Goal: Book appointment/travel/reservation

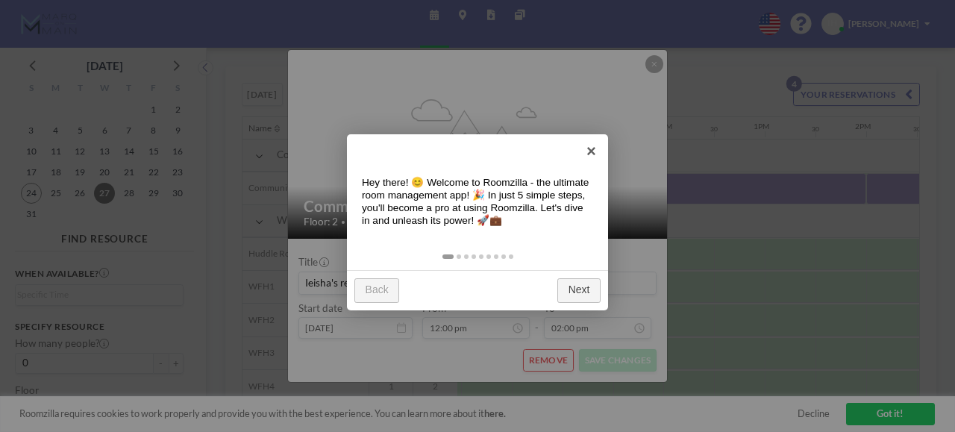
scroll to position [0, 1115]
click at [577, 283] on link "Next" at bounding box center [578, 290] width 43 height 25
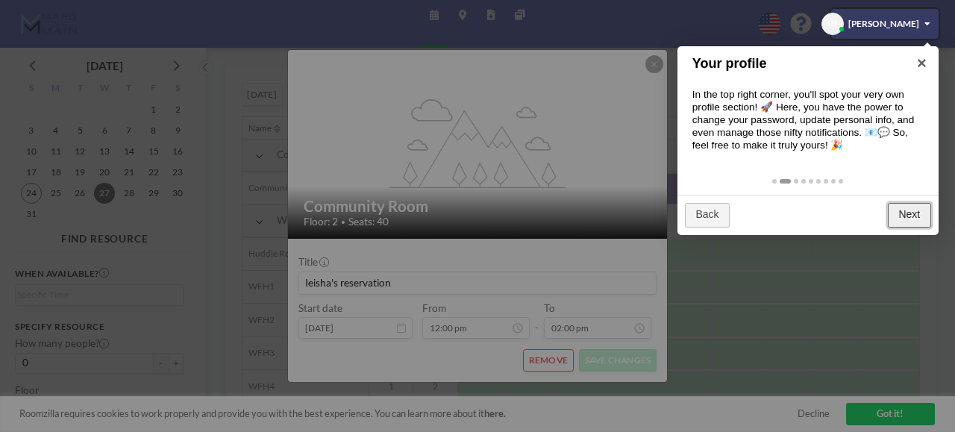
click at [897, 218] on link "Next" at bounding box center [909, 215] width 43 height 25
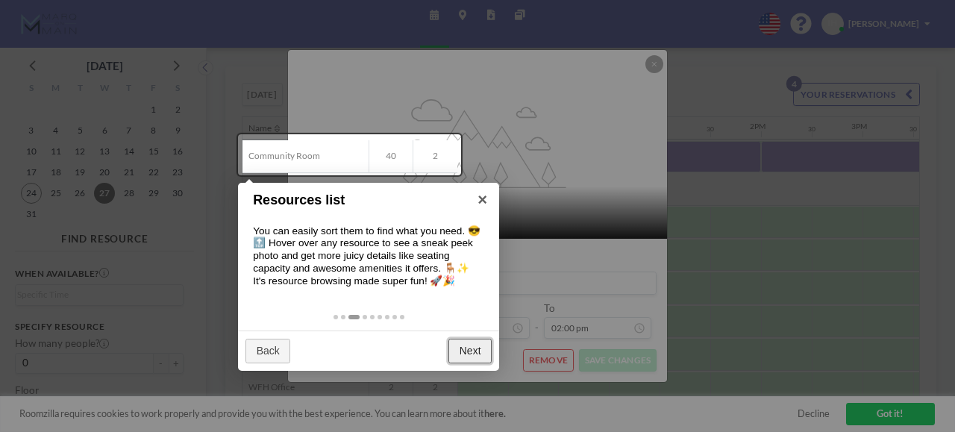
click at [460, 347] on link "Next" at bounding box center [469, 351] width 43 height 25
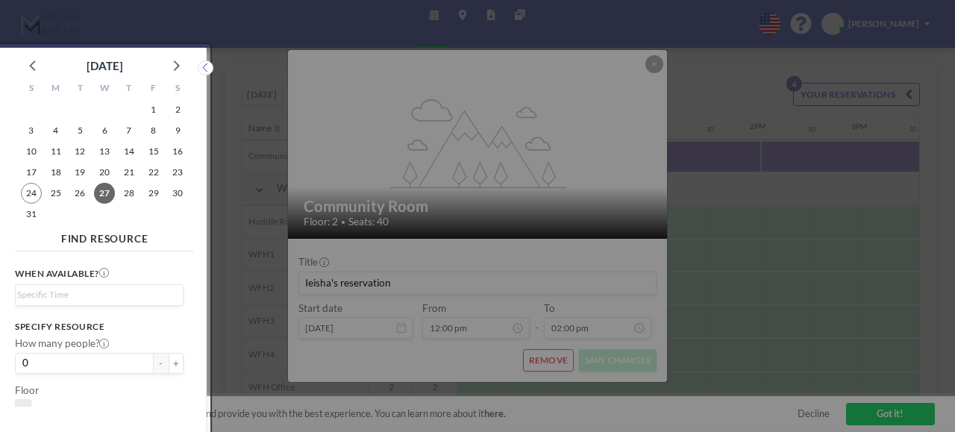
scroll to position [4, 0]
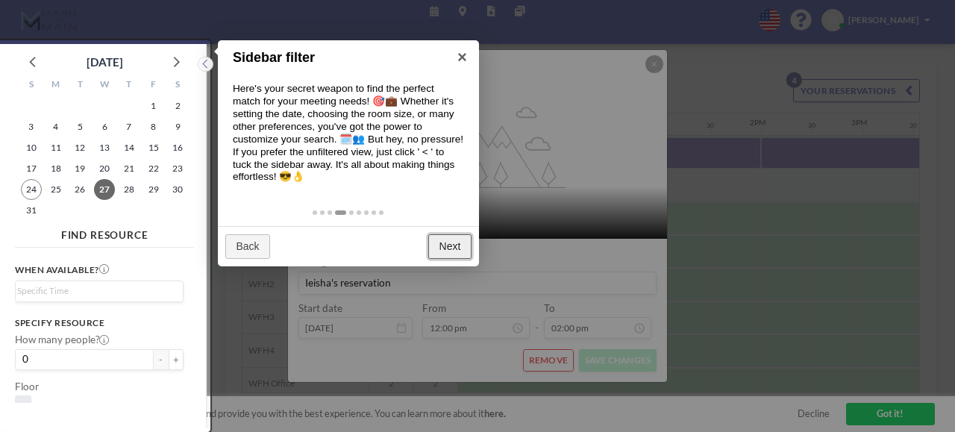
click at [446, 243] on link "Next" at bounding box center [449, 246] width 43 height 25
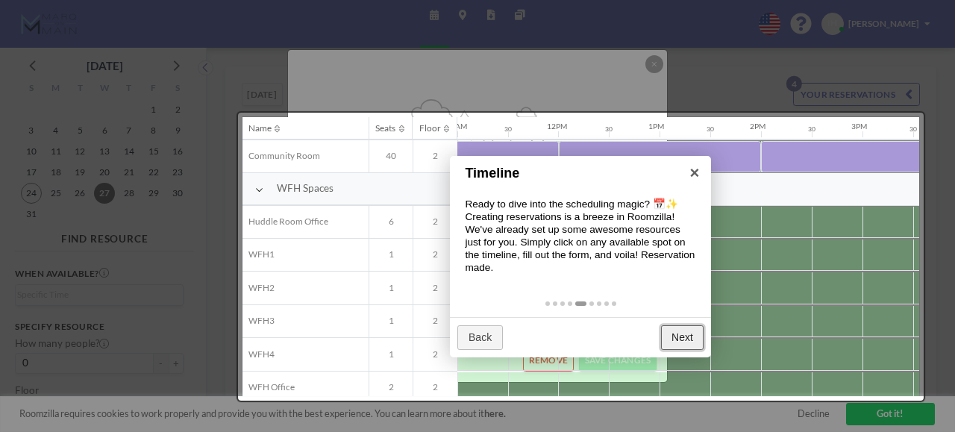
click at [682, 338] on link "Next" at bounding box center [682, 337] width 43 height 25
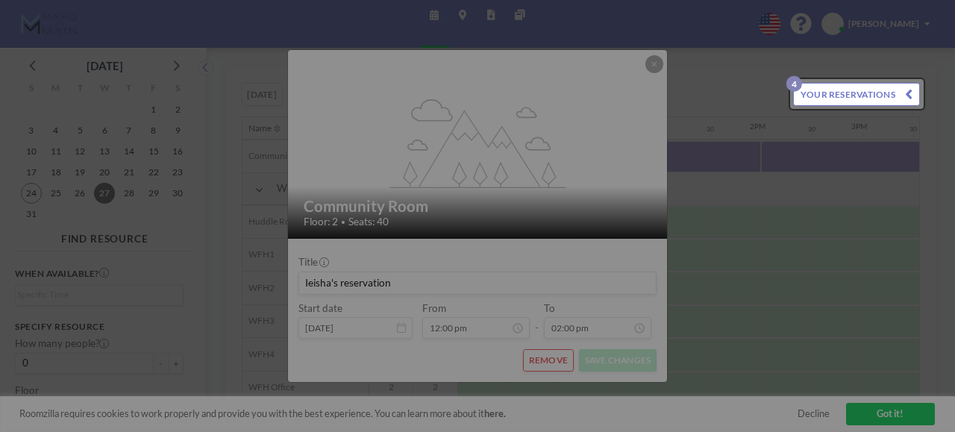
click at [682, 338] on div at bounding box center [477, 216] width 955 height 432
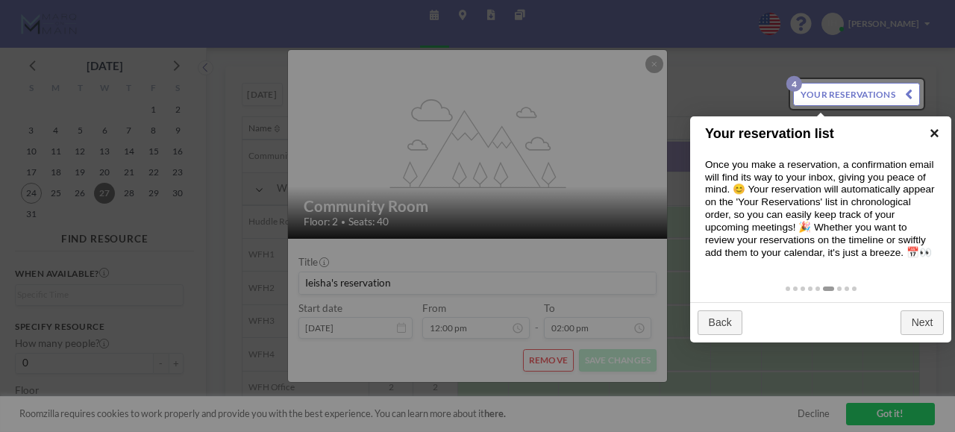
click at [937, 125] on link "×" at bounding box center [935, 133] width 34 height 34
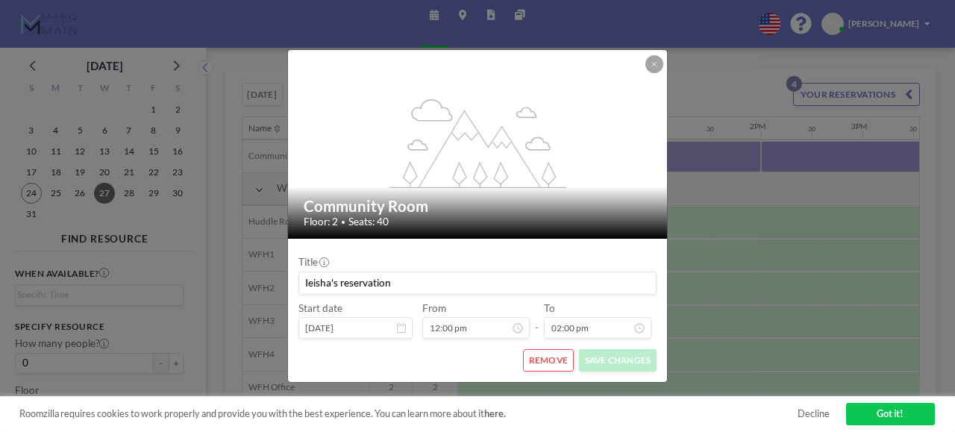
click at [403, 322] on icon at bounding box center [401, 327] width 9 height 10
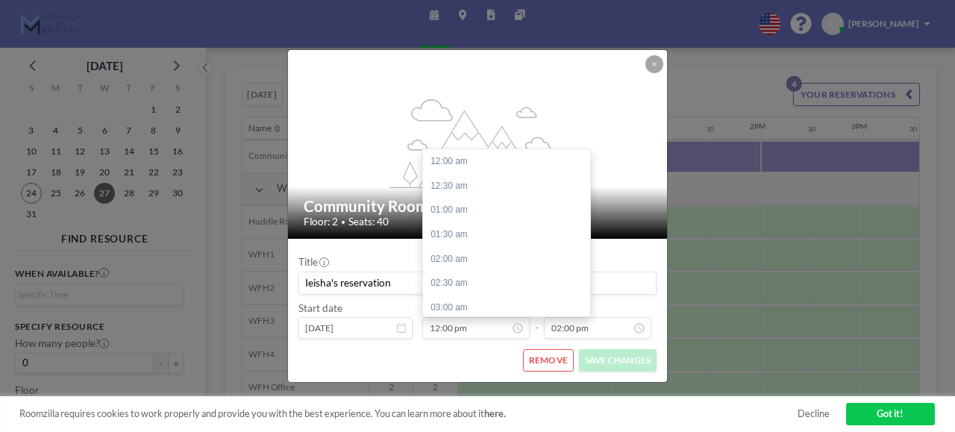
scroll to position [585, 0]
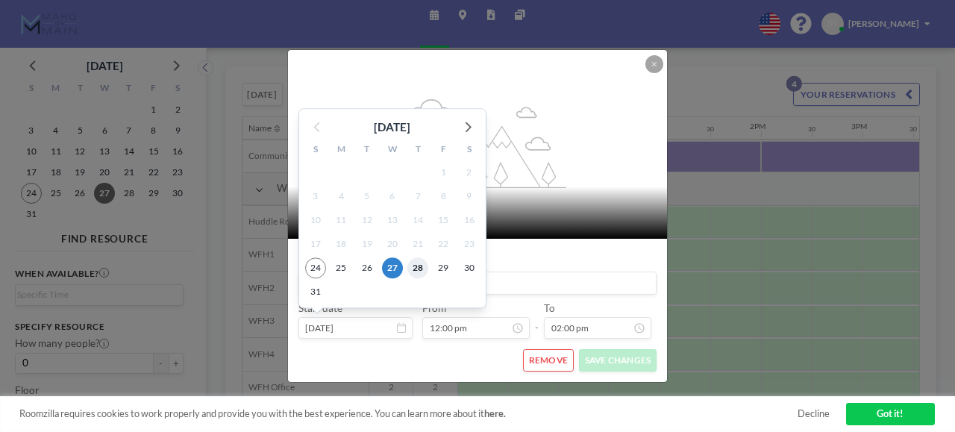
click at [418, 263] on span "28" at bounding box center [417, 267] width 21 height 21
type input "Aug 28, 2025"
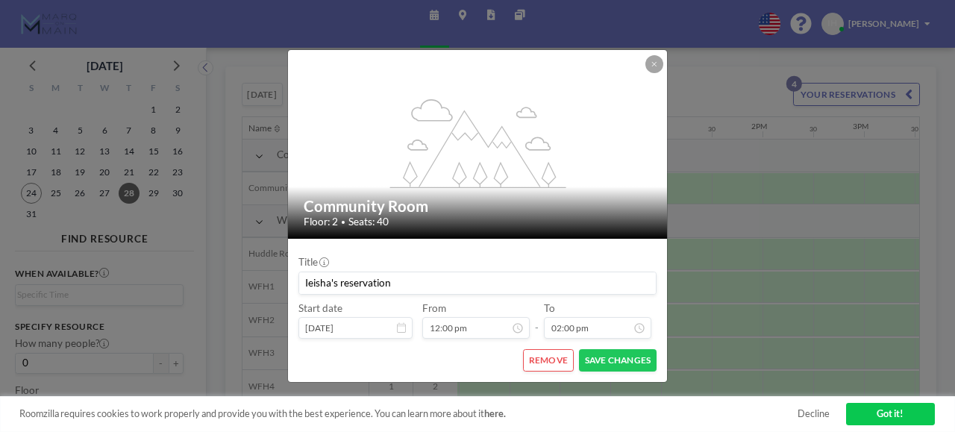
scroll to position [0, 1115]
click at [612, 354] on button "SAVE CHANGES" at bounding box center [618, 360] width 78 height 23
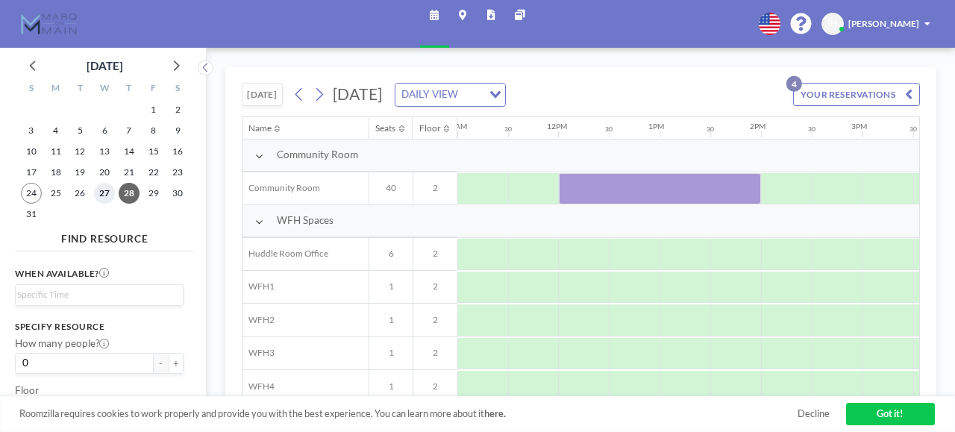
click at [103, 194] on span "27" at bounding box center [104, 193] width 21 height 21
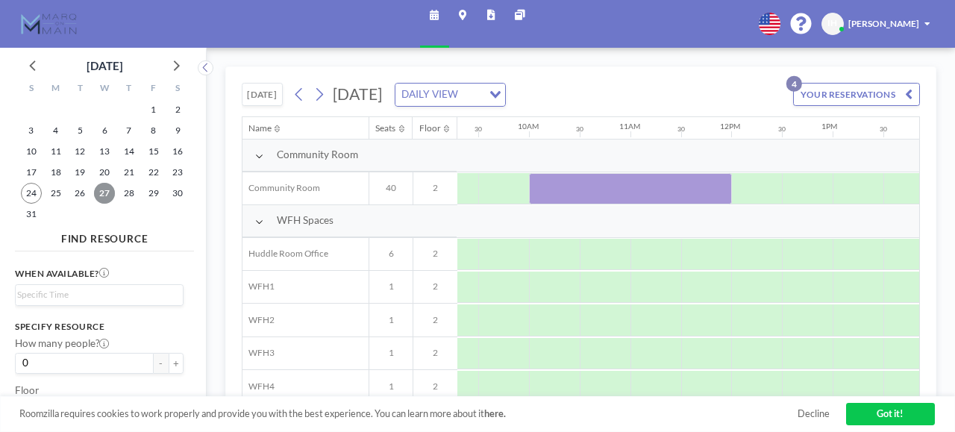
scroll to position [0, 943]
click at [873, 87] on button "YOUR RESERVATIONS 4" at bounding box center [856, 94] width 127 height 23
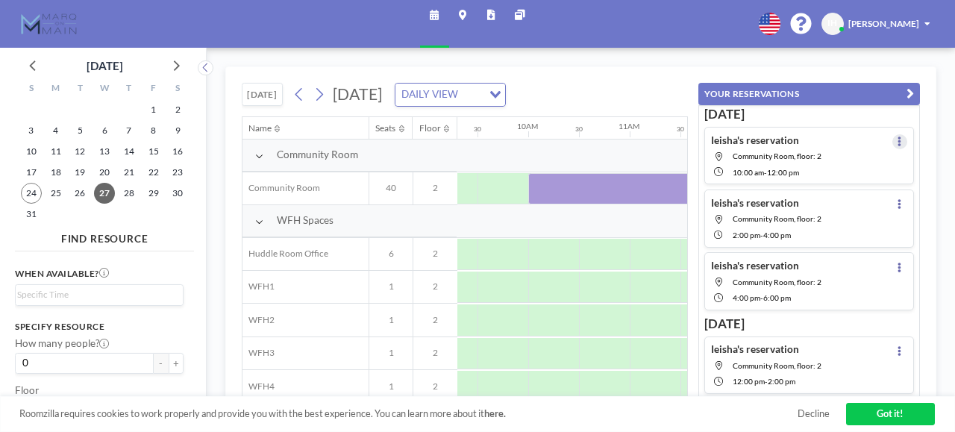
click at [898, 140] on icon at bounding box center [900, 142] width 4 height 10
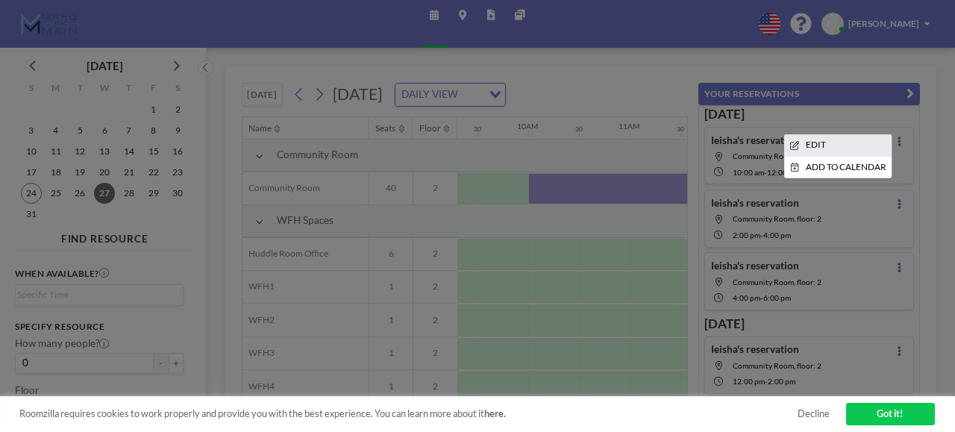
click at [833, 140] on li "EDIT" at bounding box center [837, 145] width 107 height 21
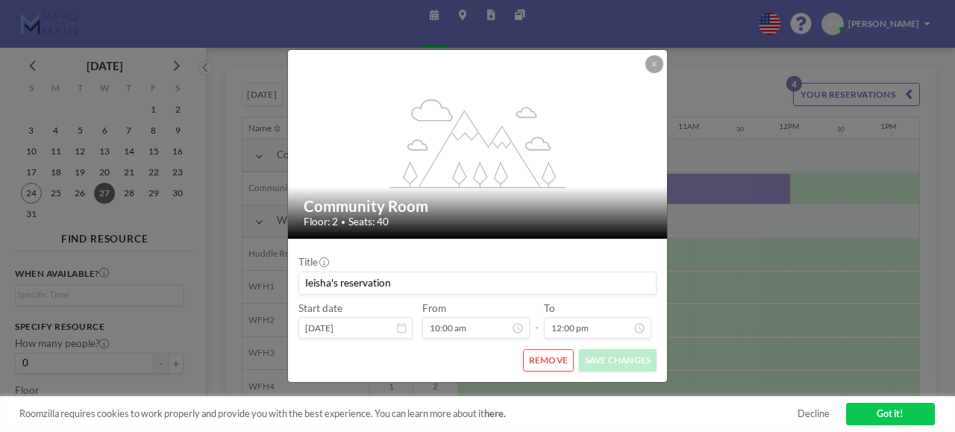
scroll to position [0, 921]
click at [400, 329] on icon at bounding box center [401, 327] width 9 height 10
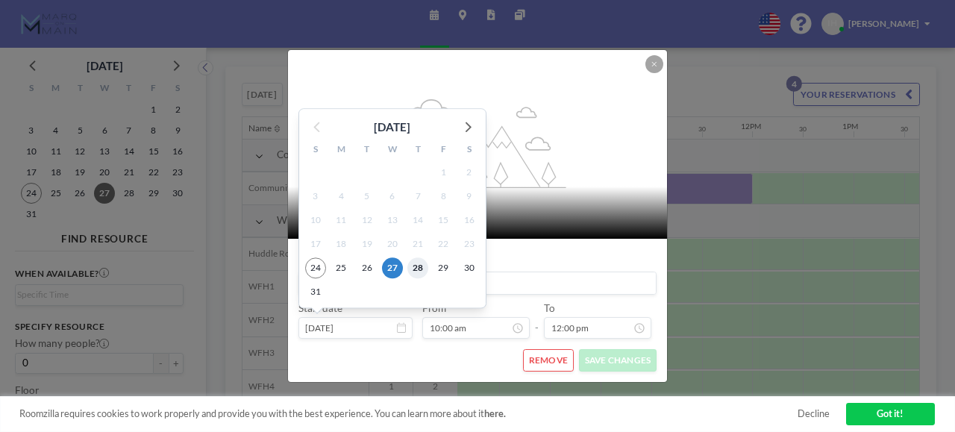
click at [417, 270] on span "28" at bounding box center [417, 267] width 21 height 21
type input "Aug 28, 2025"
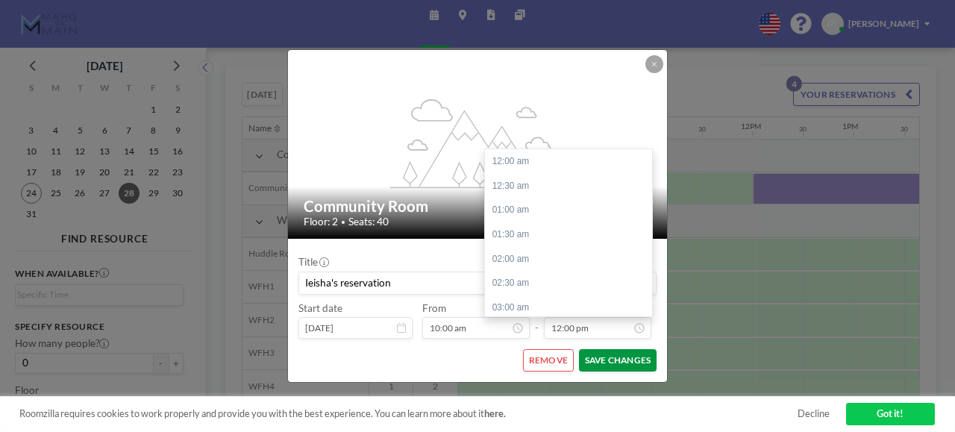
scroll to position [585, 0]
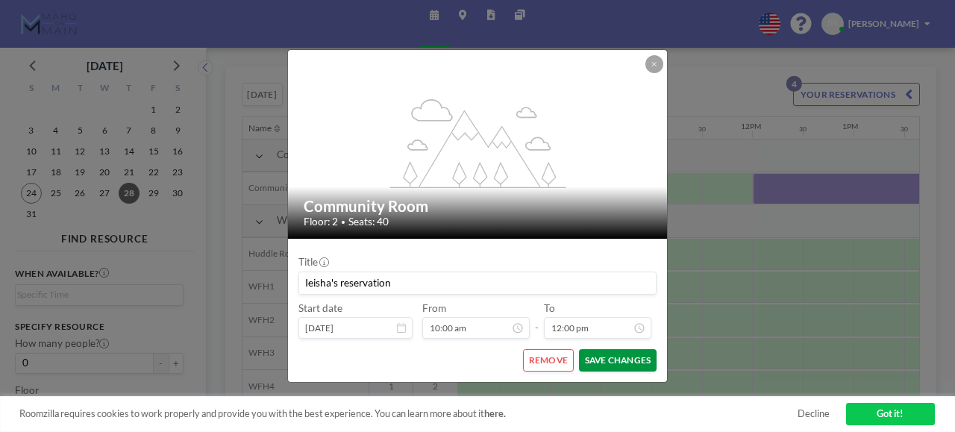
click at [595, 361] on button "SAVE CHANGES" at bounding box center [618, 360] width 78 height 23
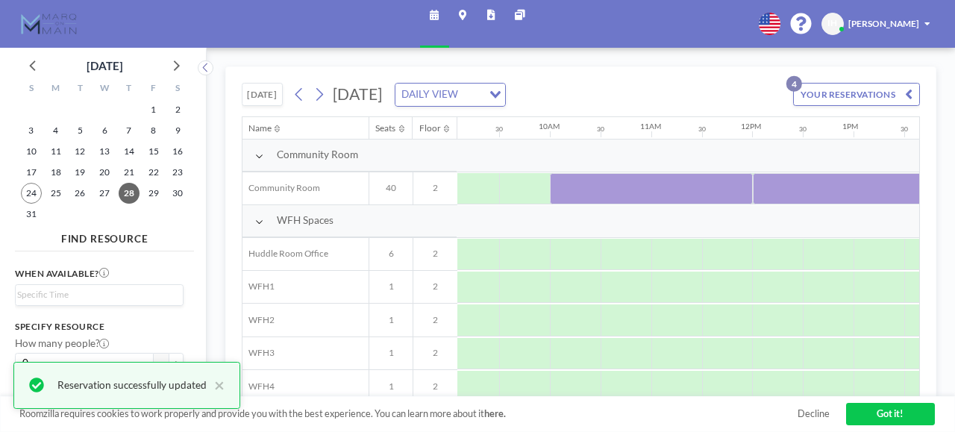
click at [857, 90] on button "YOUR RESERVATIONS 4" at bounding box center [856, 94] width 127 height 23
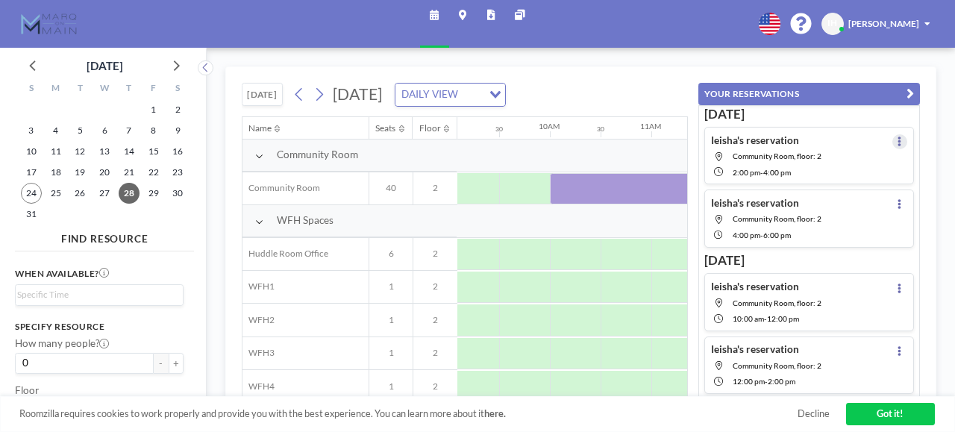
click at [898, 139] on icon at bounding box center [900, 142] width 4 height 10
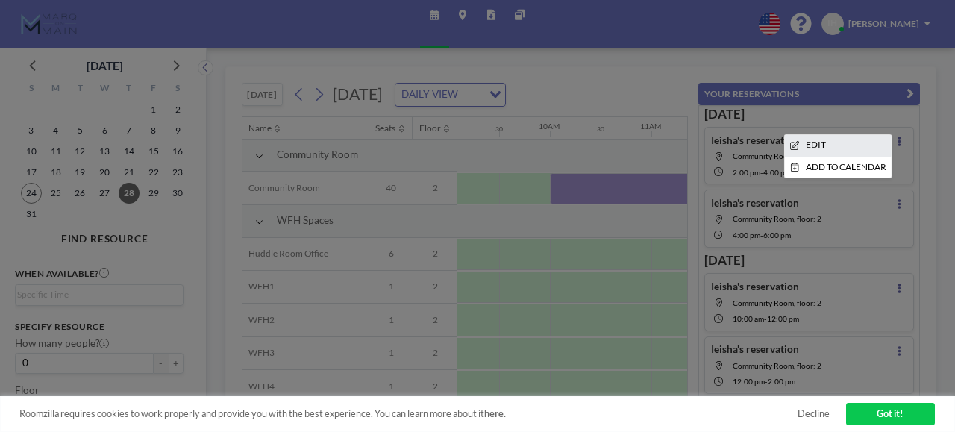
click at [821, 140] on li "EDIT" at bounding box center [837, 145] width 107 height 21
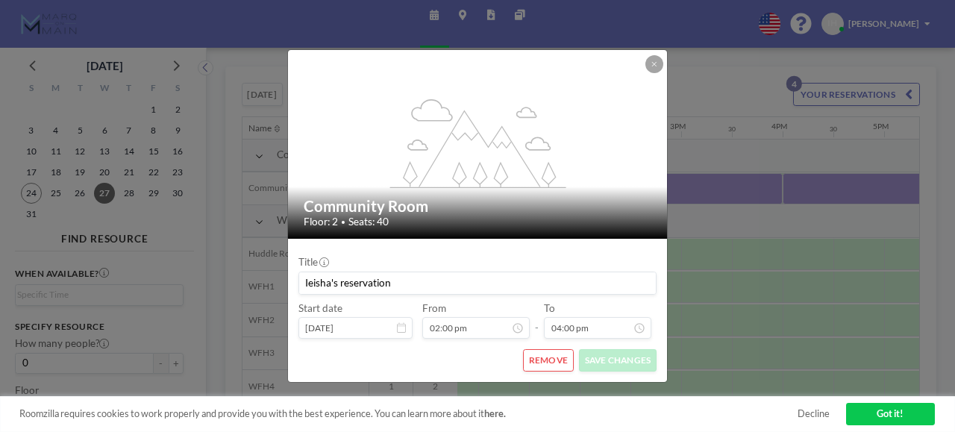
scroll to position [0, 1309]
click at [400, 325] on icon at bounding box center [401, 327] width 9 height 10
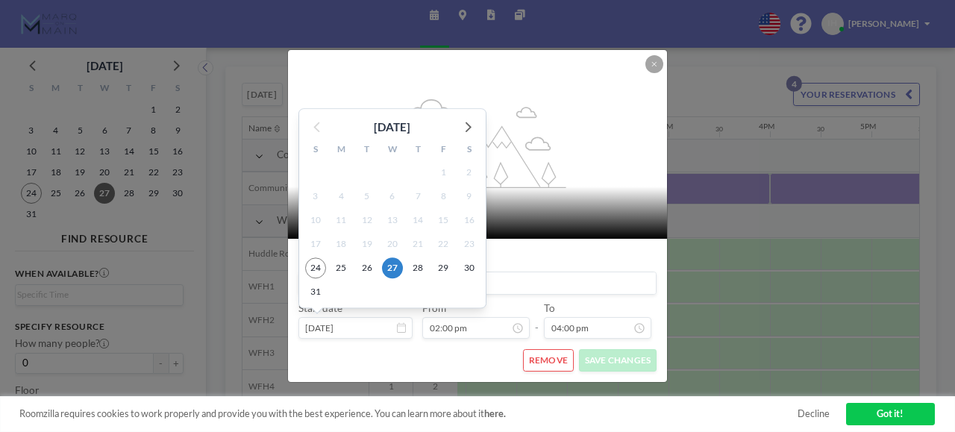
click at [334, 326] on input "Aug 27, 2025" at bounding box center [355, 328] width 114 height 22
click at [422, 268] on span "28" at bounding box center [417, 267] width 21 height 21
type input "Aug 28, 2025"
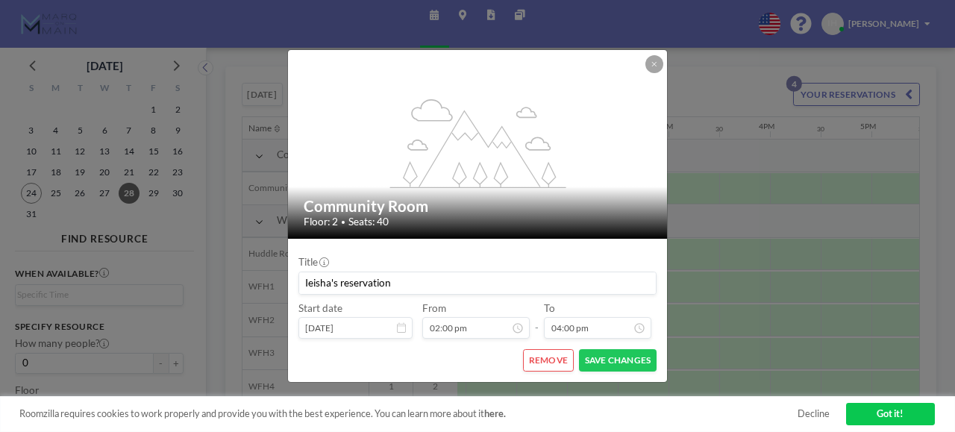
scroll to position [780, 0]
click at [609, 359] on button "SAVE CHANGES" at bounding box center [618, 360] width 78 height 23
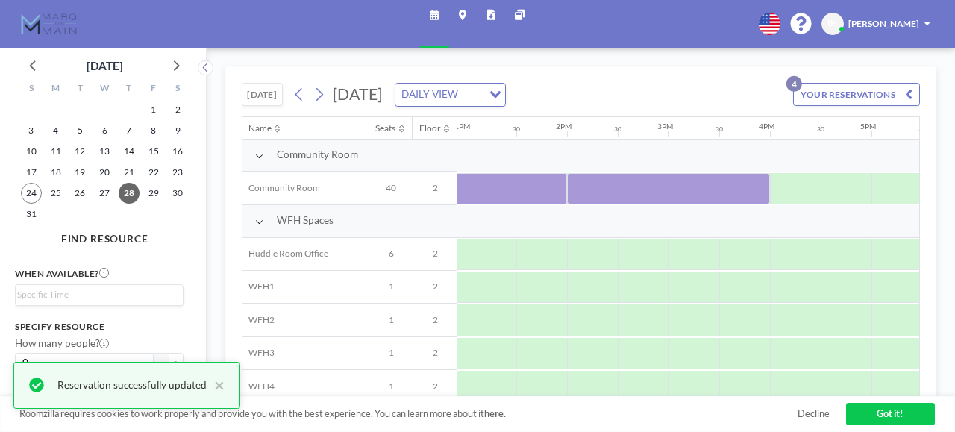
click at [836, 93] on button "YOUR RESERVATIONS 4" at bounding box center [856, 94] width 127 height 23
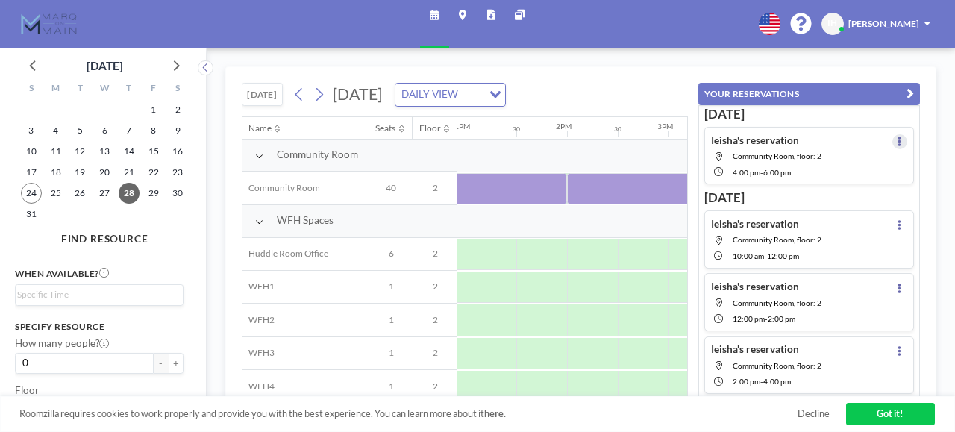
click at [898, 137] on icon at bounding box center [900, 142] width 4 height 10
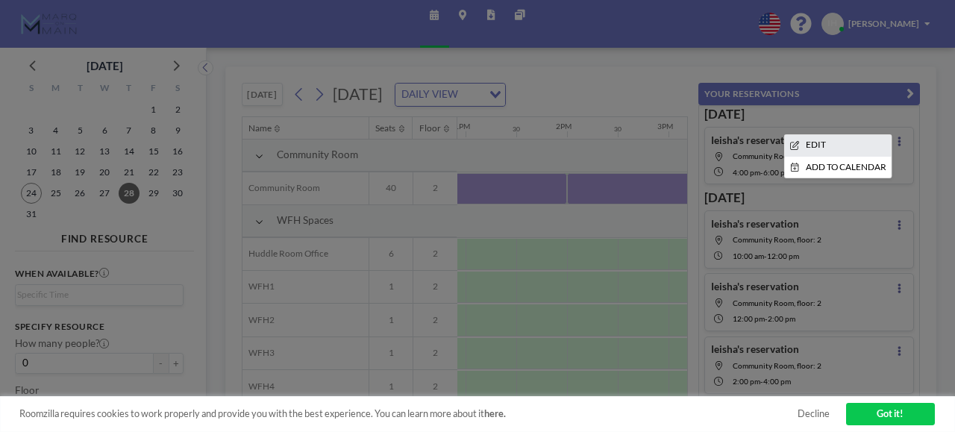
click at [810, 143] on li "EDIT" at bounding box center [837, 145] width 107 height 21
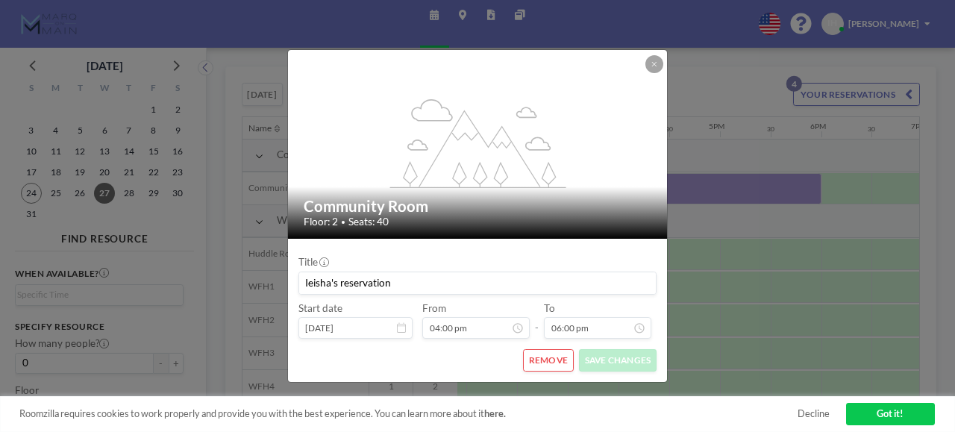
scroll to position [0, 1503]
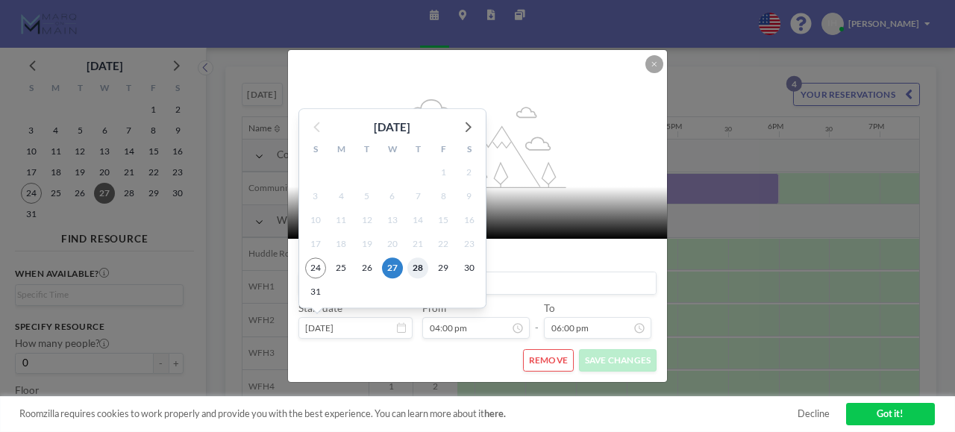
click at [418, 263] on span "28" at bounding box center [417, 267] width 21 height 21
type input "Aug 28, 2025"
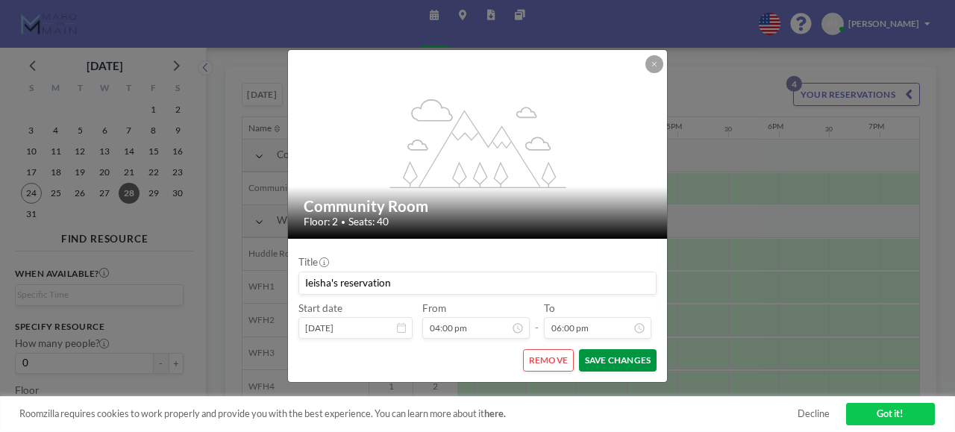
click at [638, 353] on button "SAVE CHANGES" at bounding box center [618, 360] width 78 height 23
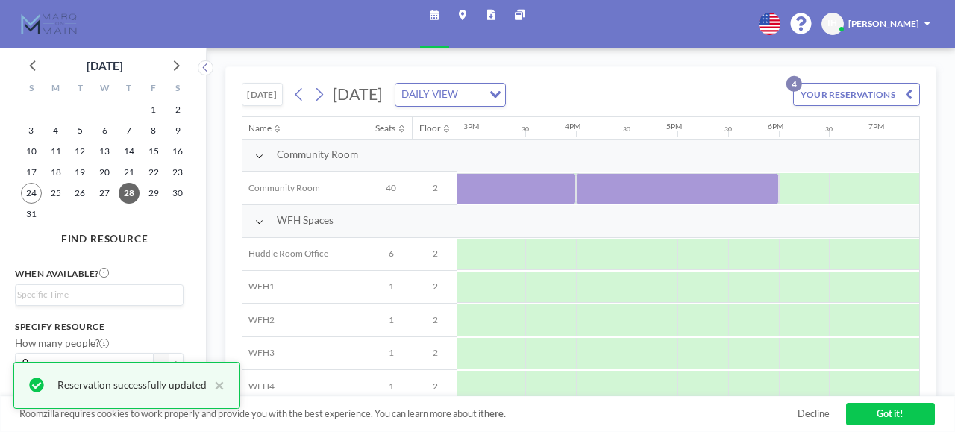
click at [828, 93] on button "YOUR RESERVATIONS 4" at bounding box center [856, 94] width 127 height 23
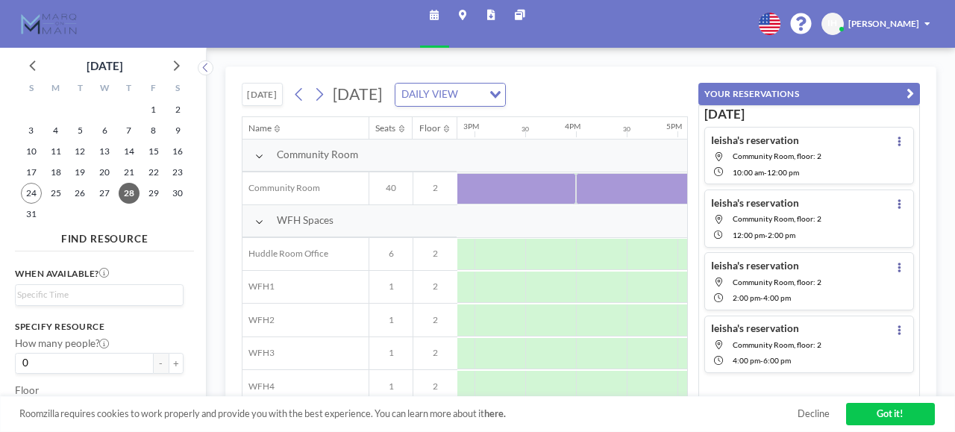
click at [607, 26] on div "Schedule Maps Reports Other sites English Polski 日本語 Española IH Ieisha Hawley" at bounding box center [477, 24] width 955 height 48
click at [888, 413] on link "Got it!" at bounding box center [890, 414] width 89 height 22
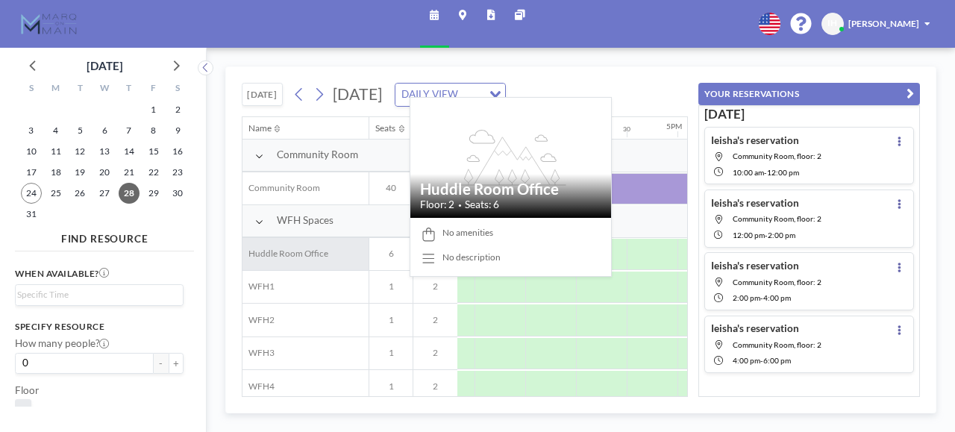
click at [325, 253] on span "Huddle Room Office" at bounding box center [285, 253] width 86 height 11
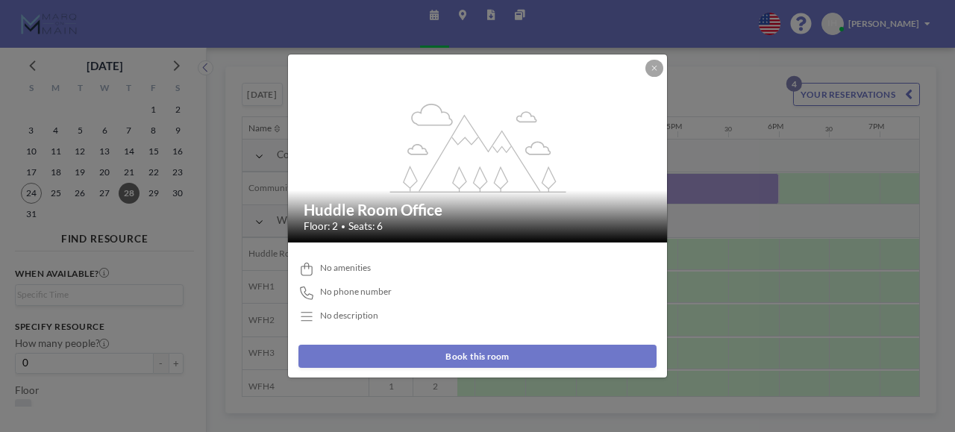
click at [477, 350] on button "Book this room" at bounding box center [477, 356] width 358 height 23
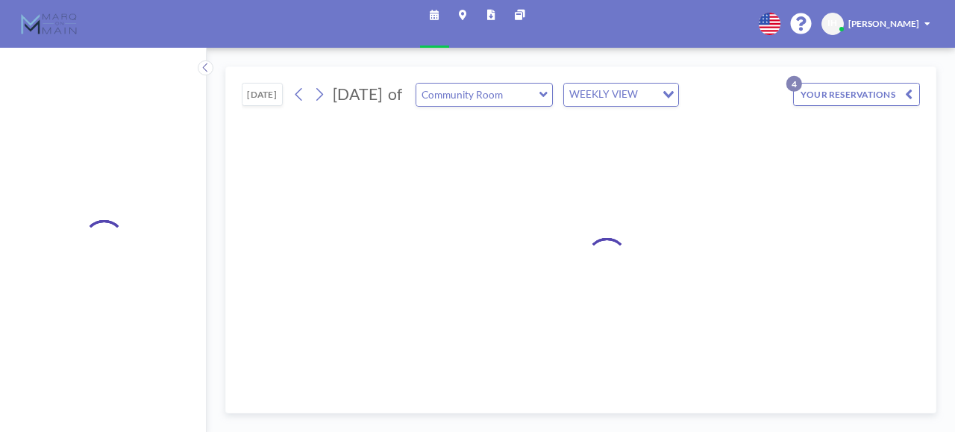
type input "Huddle Room Office"
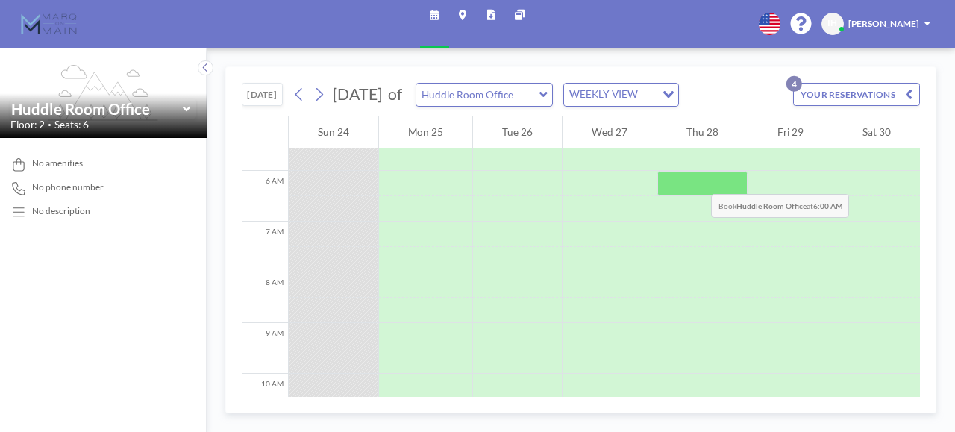
scroll to position [281, 0]
click at [666, 172] on div at bounding box center [702, 184] width 90 height 25
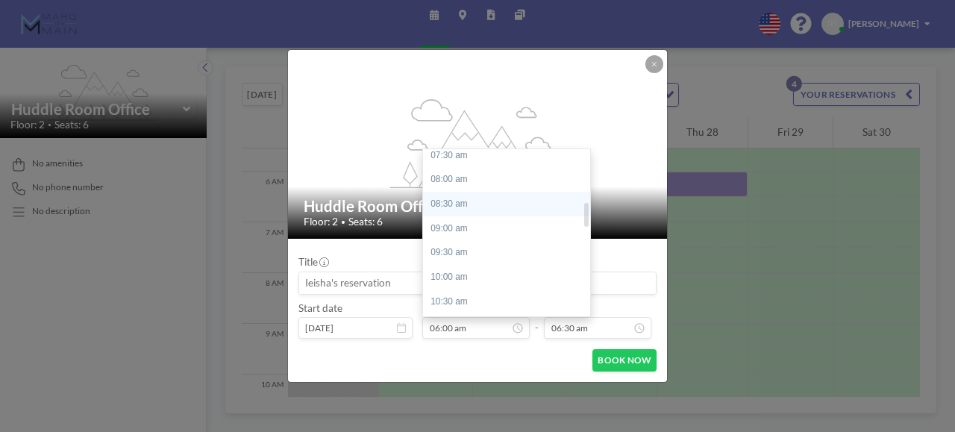
scroll to position [373, 0]
click at [460, 253] on div "09:30 am" at bounding box center [510, 251] width 175 height 25
type input "09:30 am"
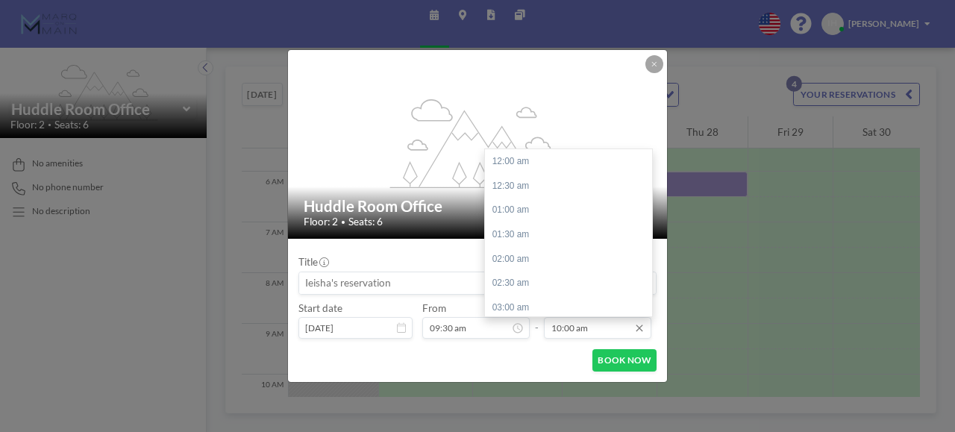
scroll to position [487, 0]
click at [573, 330] on input "10:00 am" at bounding box center [597, 328] width 107 height 22
click at [516, 233] on div "11:30 am" at bounding box center [572, 234] width 175 height 25
type input "11:30 am"
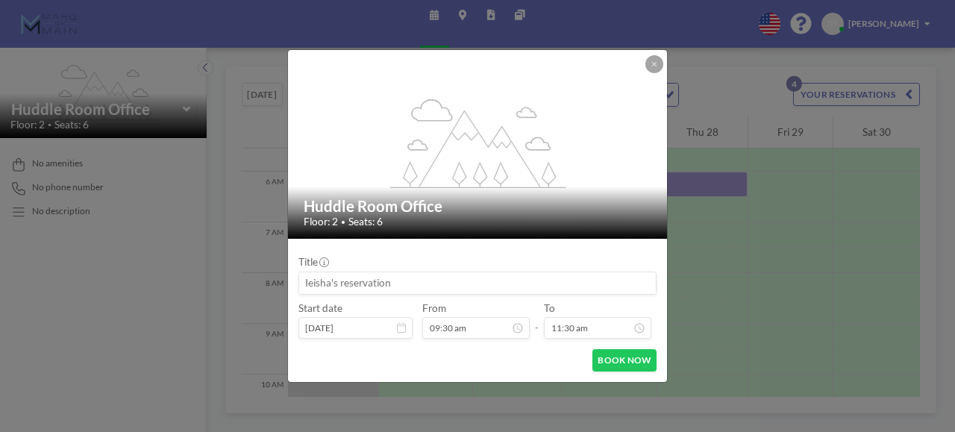
click at [516, 233] on div "Huddle Room Office Floor: 2 • Seats: 6" at bounding box center [478, 213] width 380 height 52
click at [615, 357] on button "BOOK NOW" at bounding box center [624, 360] width 64 height 23
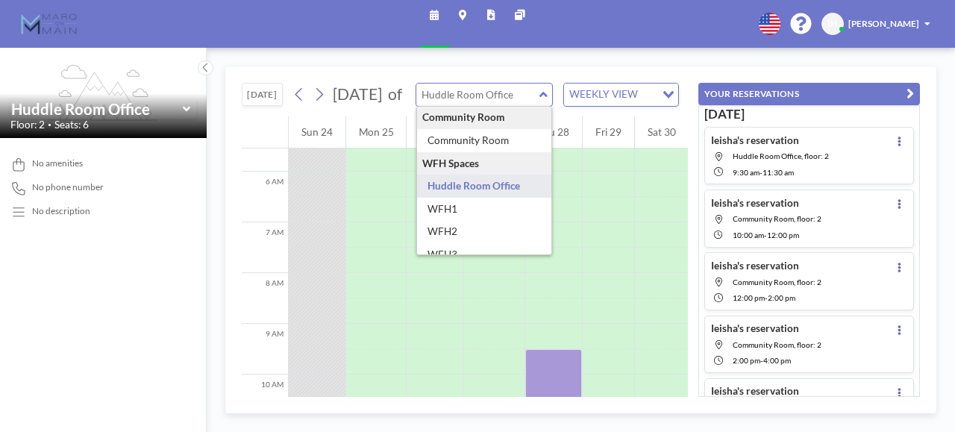
click at [524, 105] on input "text" at bounding box center [477, 95] width 123 height 22
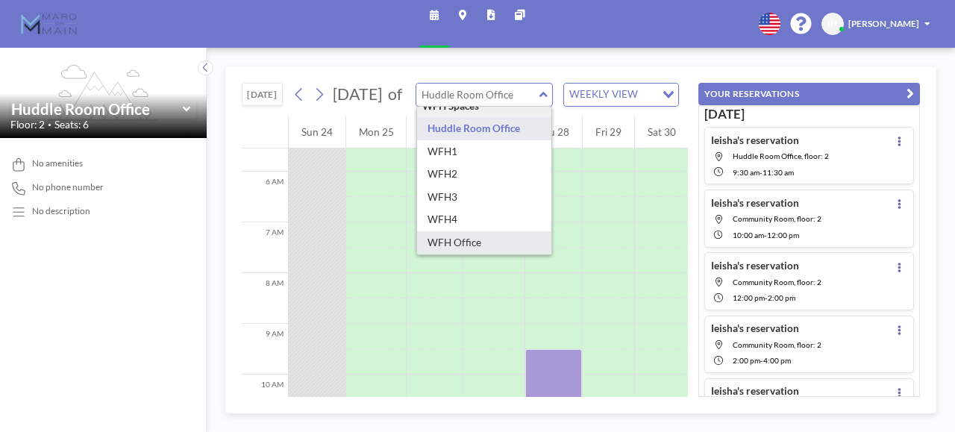
type input "WFH Office"
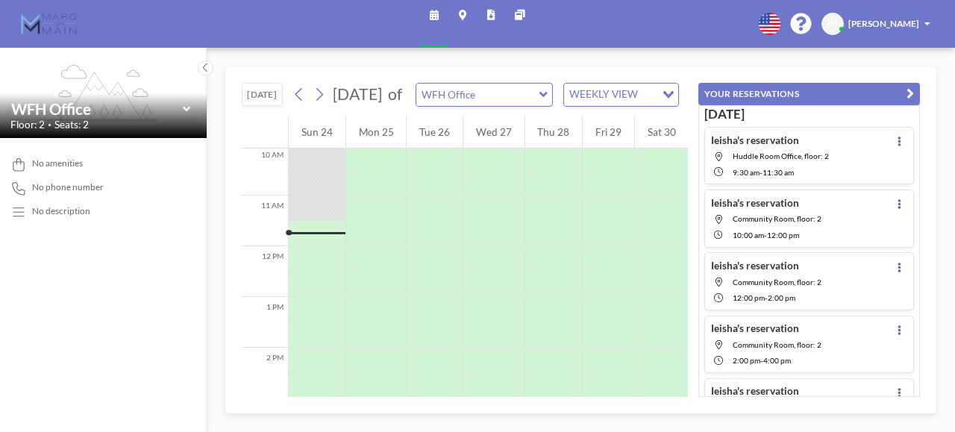
scroll to position [533, 0]
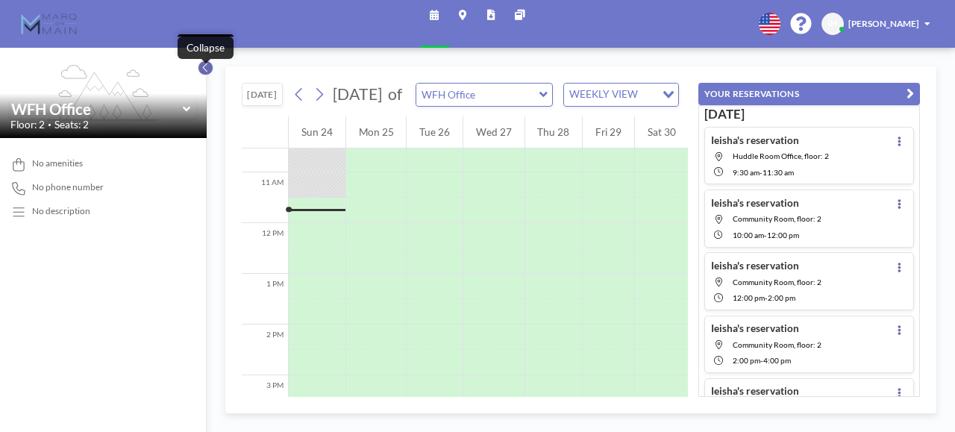
click at [205, 69] on icon at bounding box center [205, 67] width 4 height 9
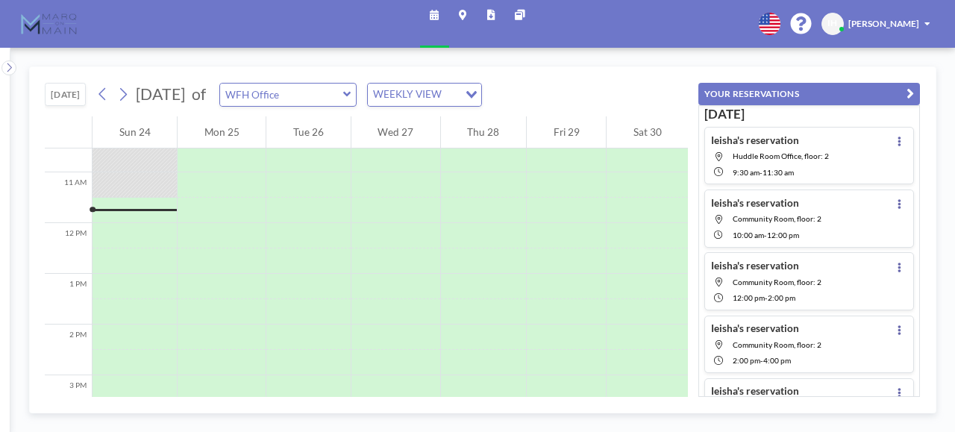
click at [205, 69] on div "TODAY August 2025 of WFH Office WEEKLY VIEW Loading..." at bounding box center [366, 91] width 643 height 49
click at [10, 64] on icon at bounding box center [9, 67] width 8 height 13
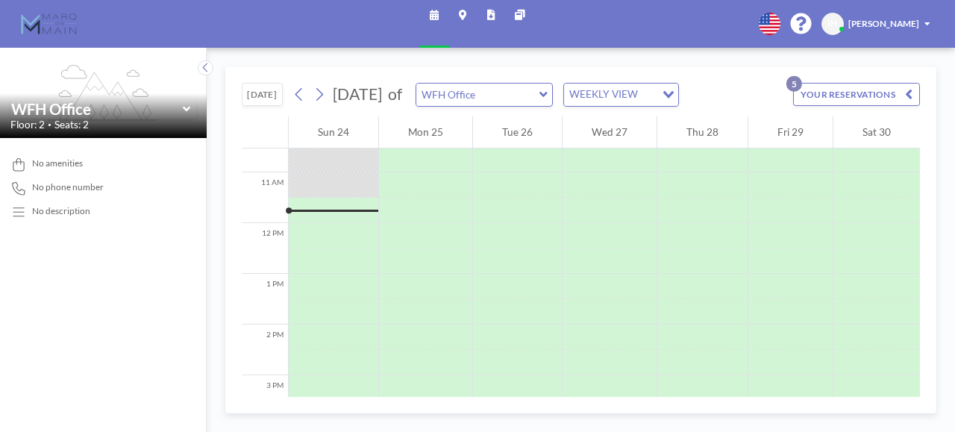
click at [187, 110] on icon at bounding box center [187, 109] width 8 height 5
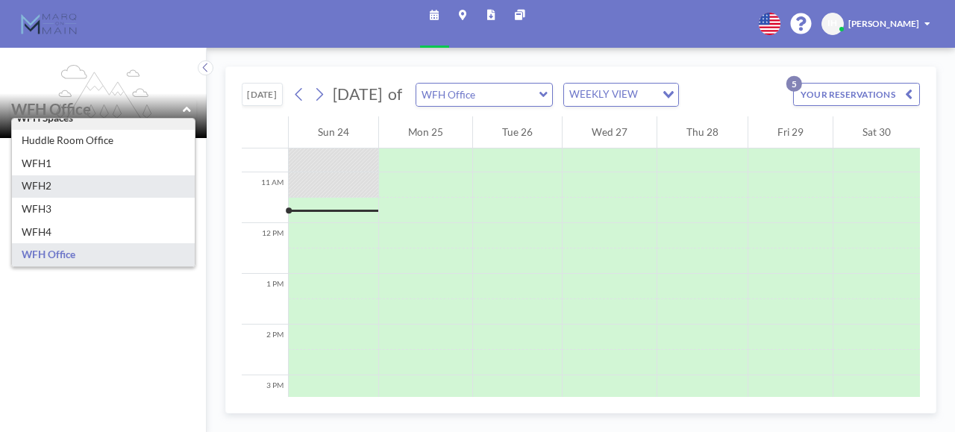
scroll to position [64, 0]
click at [46, 25] on img at bounding box center [48, 23] width 57 height 25
click at [521, 13] on icon at bounding box center [520, 15] width 10 height 10
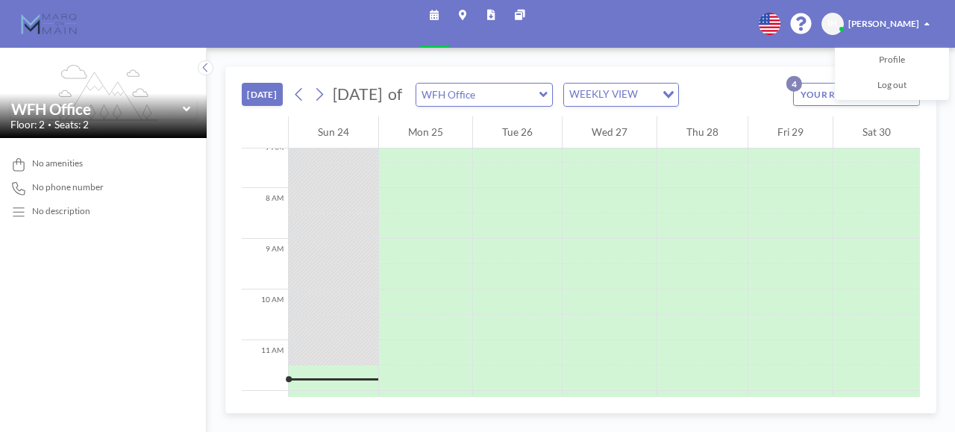
scroll to position [533, 0]
